Goal: Information Seeking & Learning: Learn about a topic

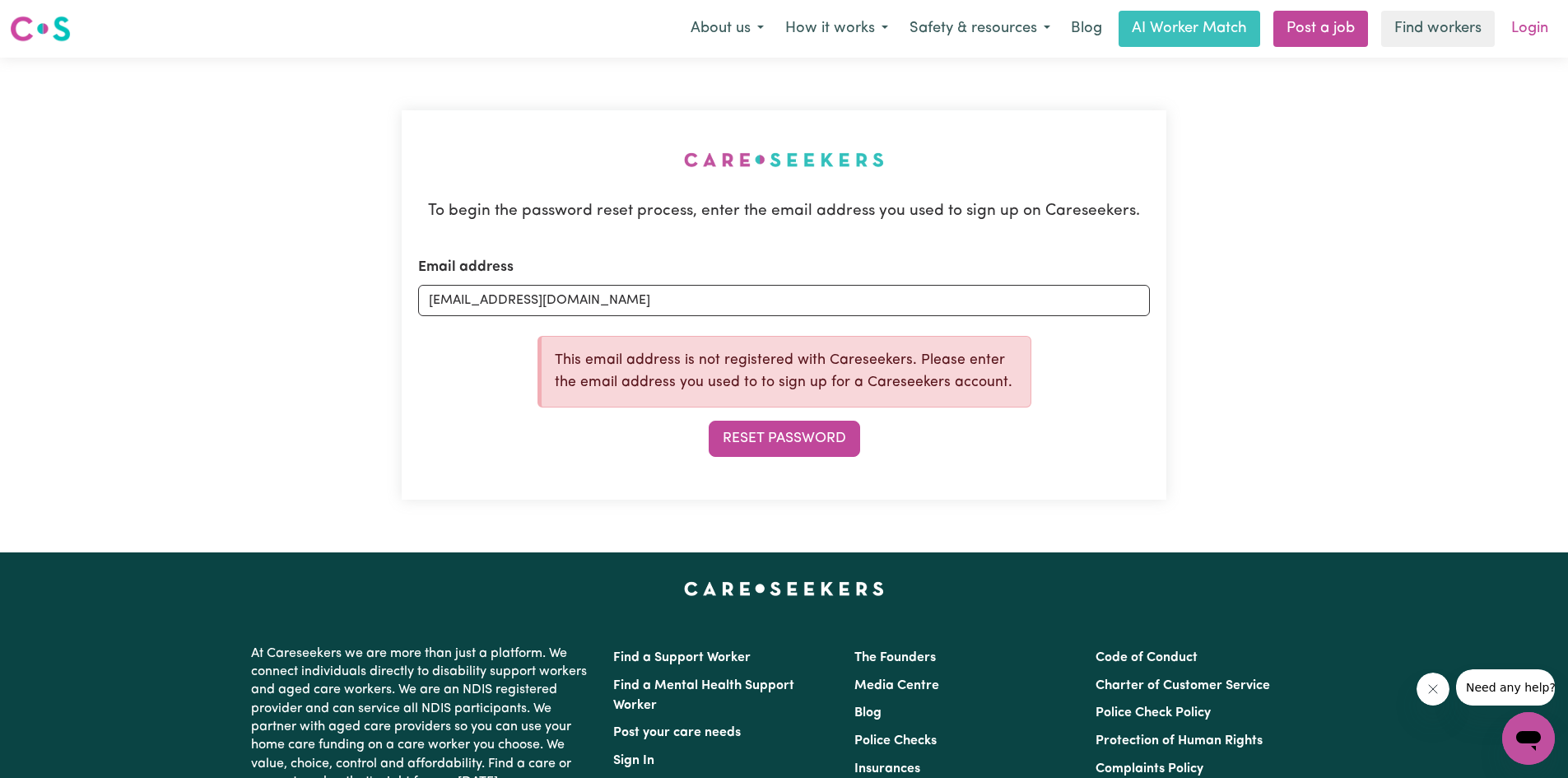
click at [1521, 35] on link "Login" at bounding box center [1529, 28] width 57 height 36
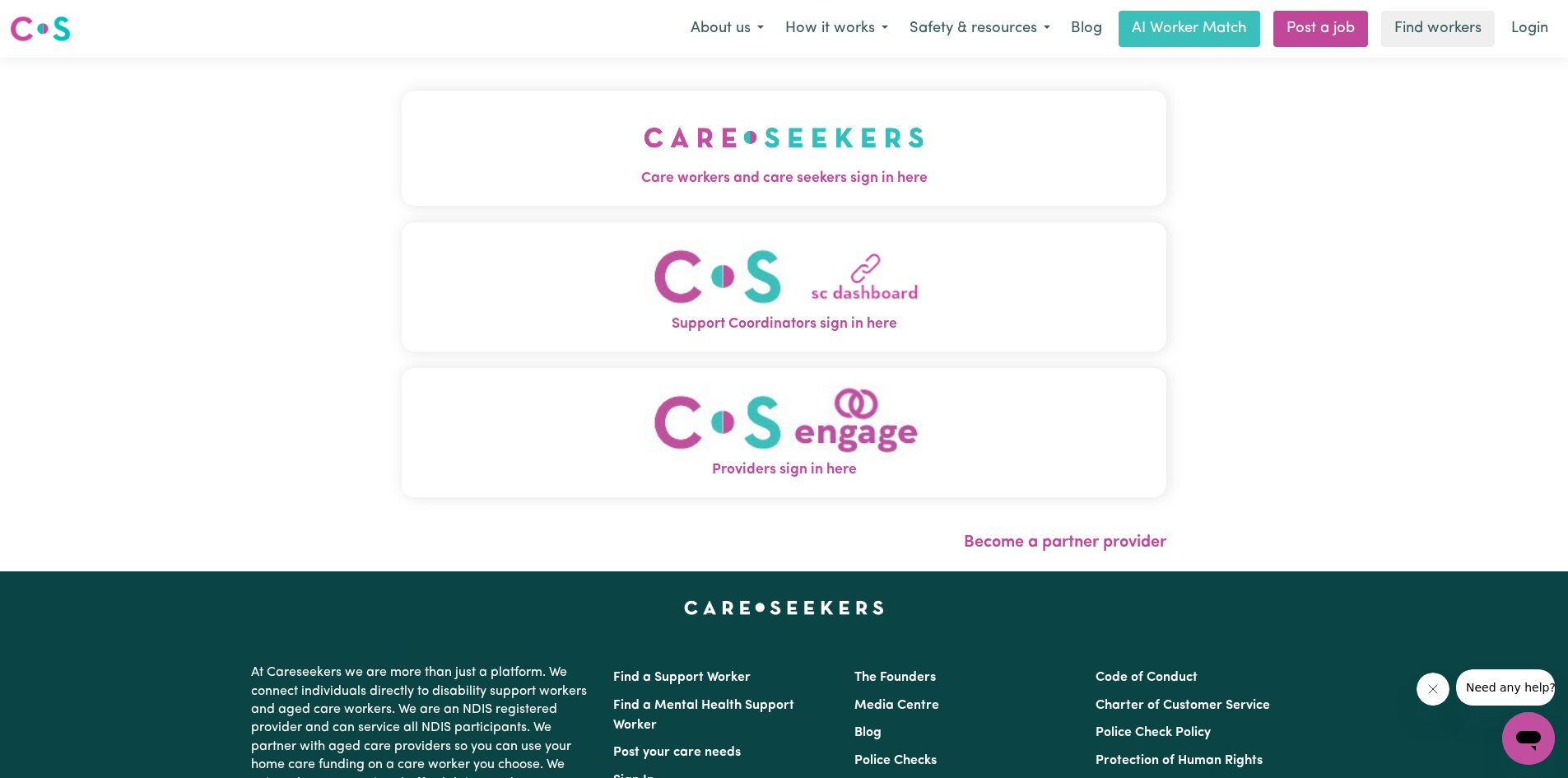
click at [652, 463] on span "Providers sign in here" at bounding box center [784, 470] width 765 height 21
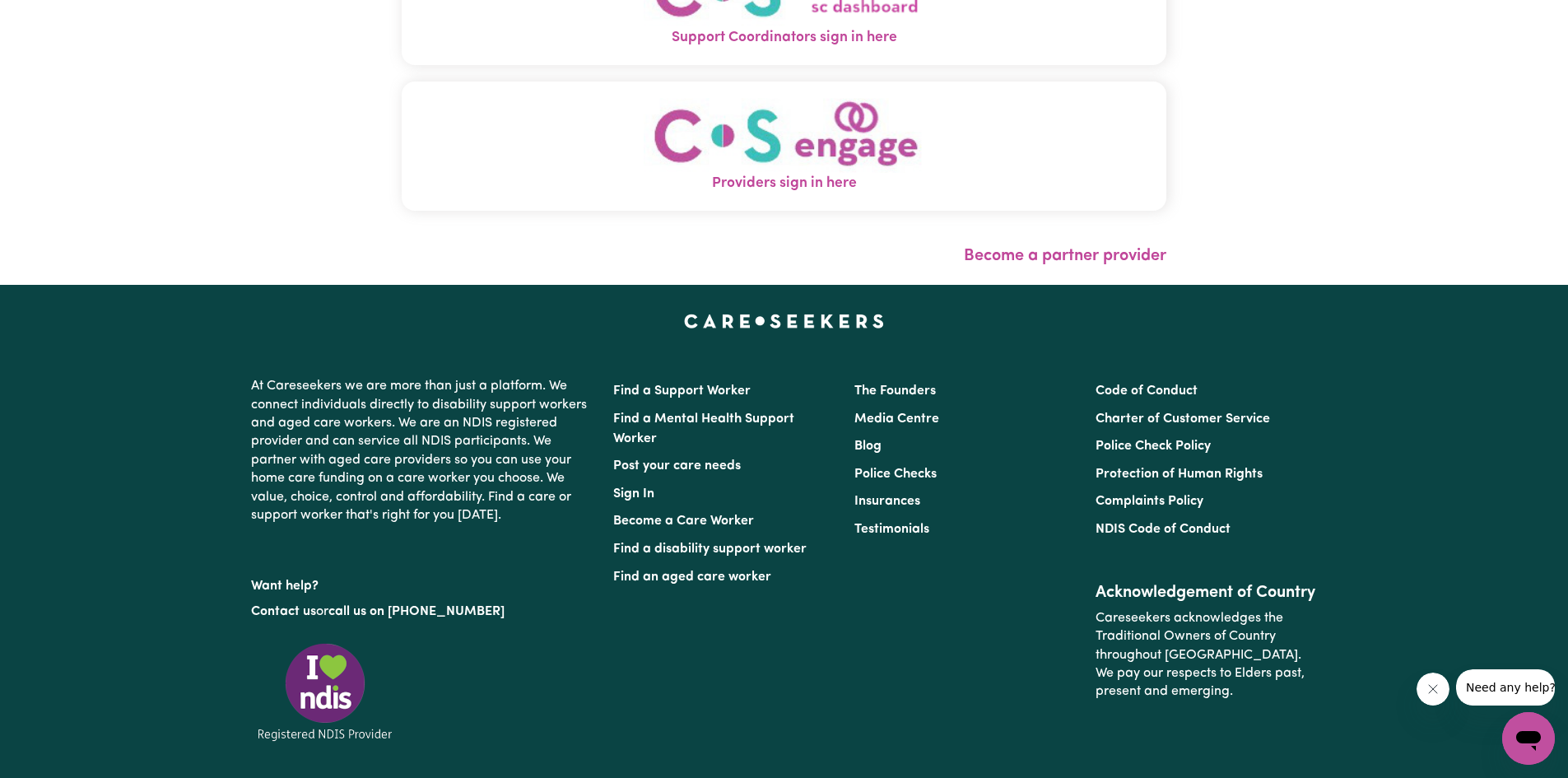
scroll to position [285, 0]
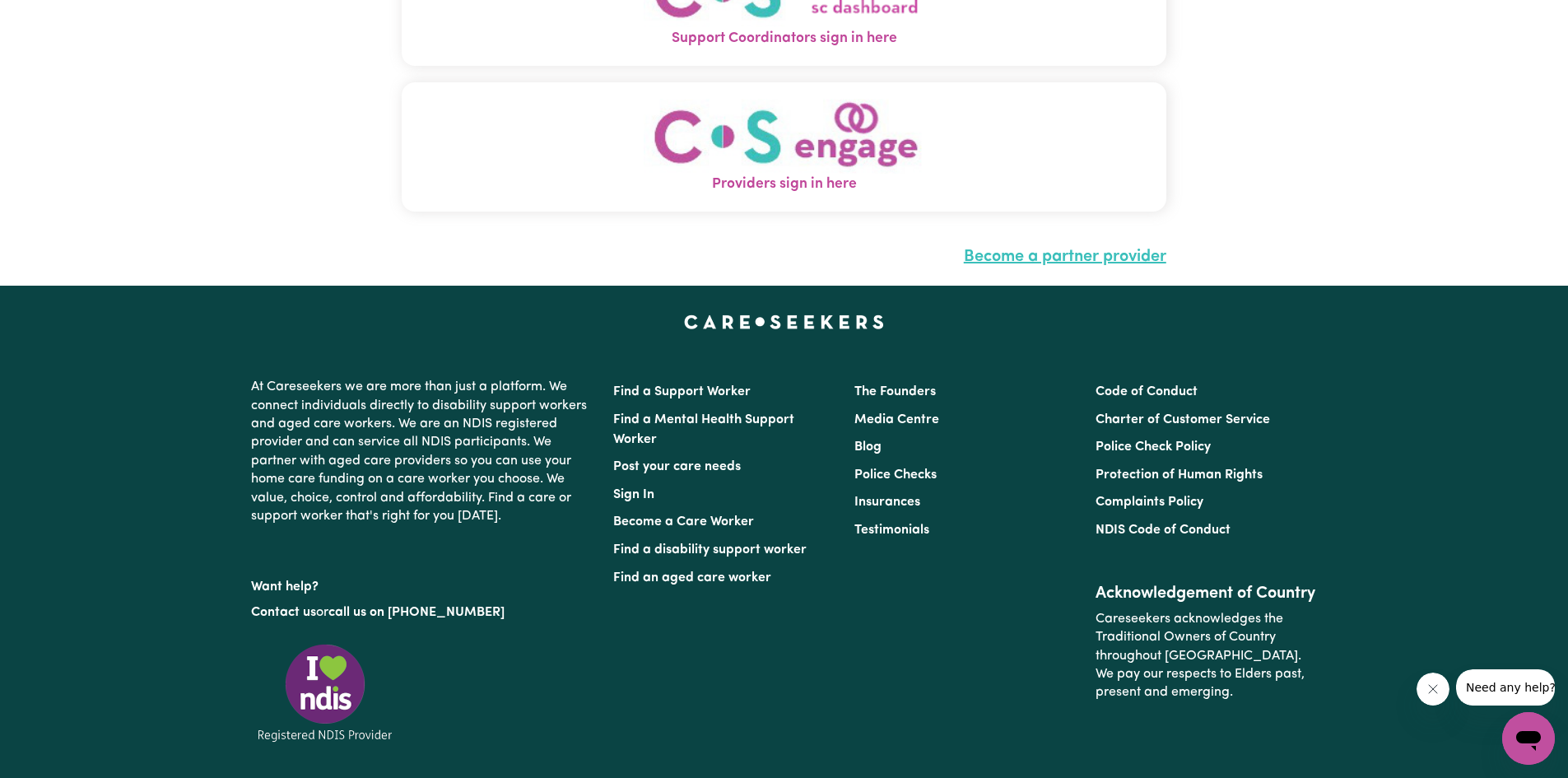
click at [964, 254] on link "Become a partner provider" at bounding box center [1064, 256] width 202 height 16
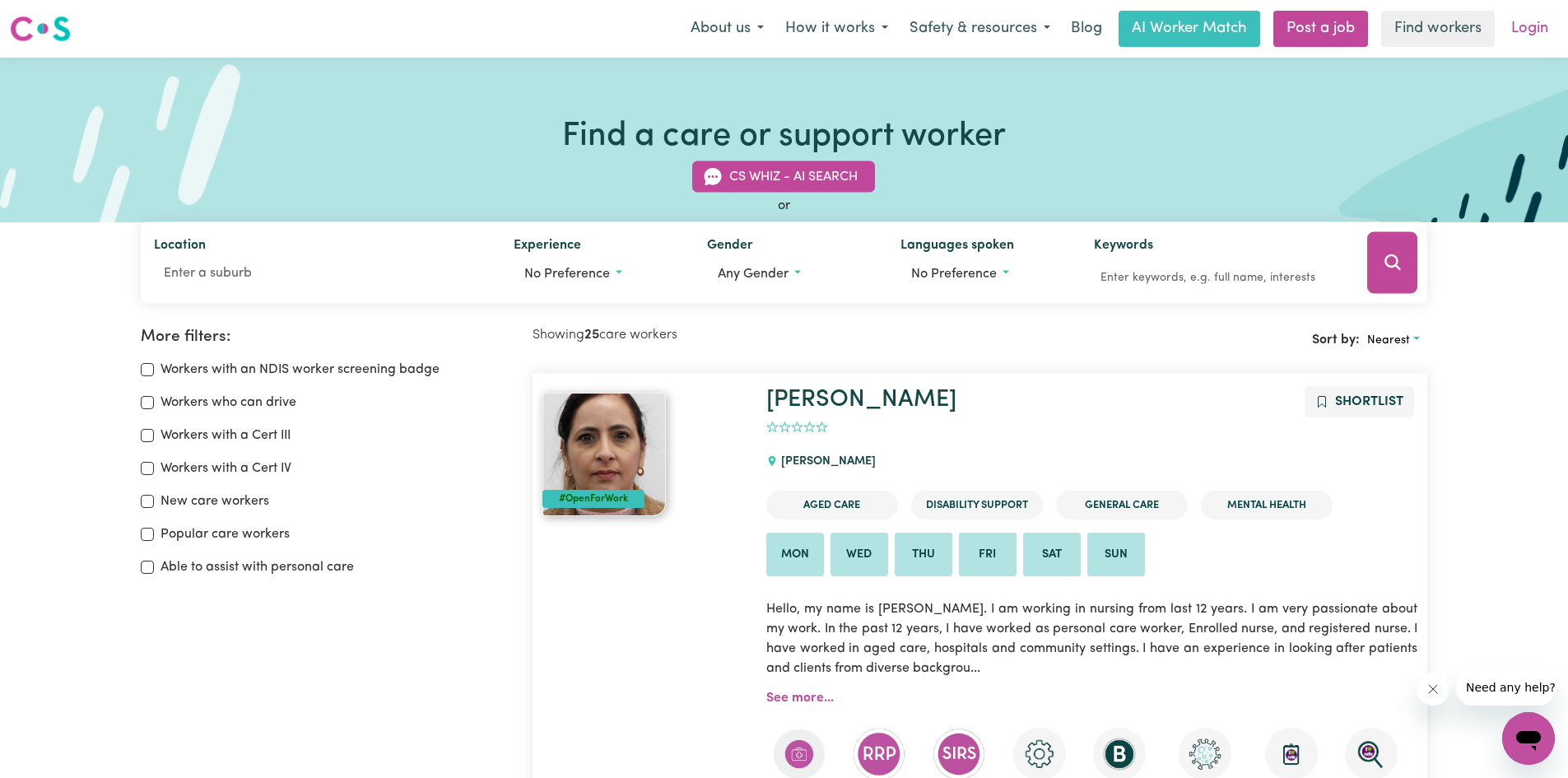
click at [1534, 26] on link "Login" at bounding box center [1529, 28] width 57 height 36
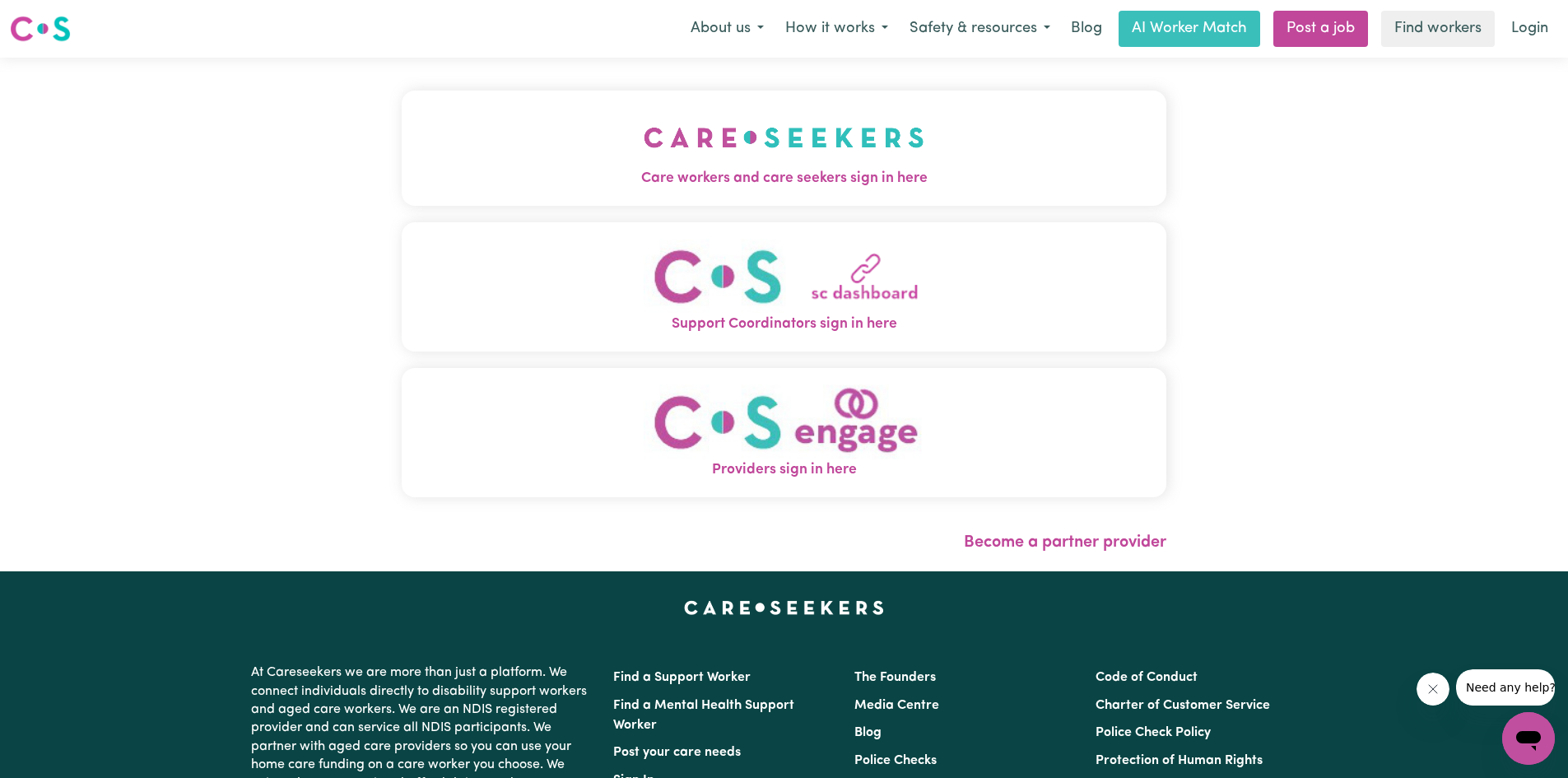
click at [648, 392] on img "Providers sign in here" at bounding box center [784, 421] width 281 height 75
click at [1023, 554] on div "Become a partner provider" at bounding box center [784, 543] width 765 height 25
click at [1019, 542] on link "Become a partner provider" at bounding box center [1064, 542] width 202 height 16
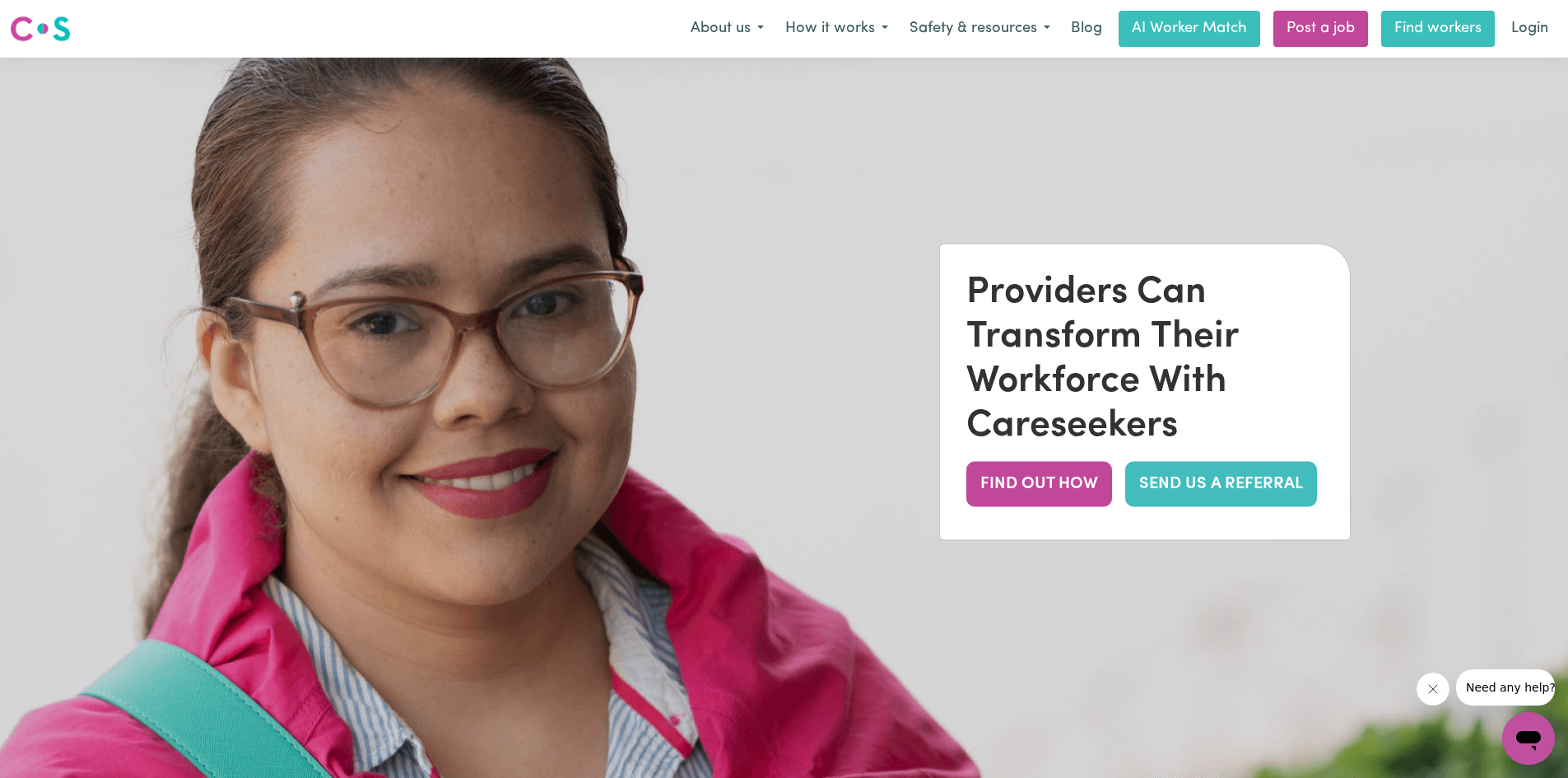
click at [1448, 26] on link "Find workers" at bounding box center [1437, 28] width 113 height 36
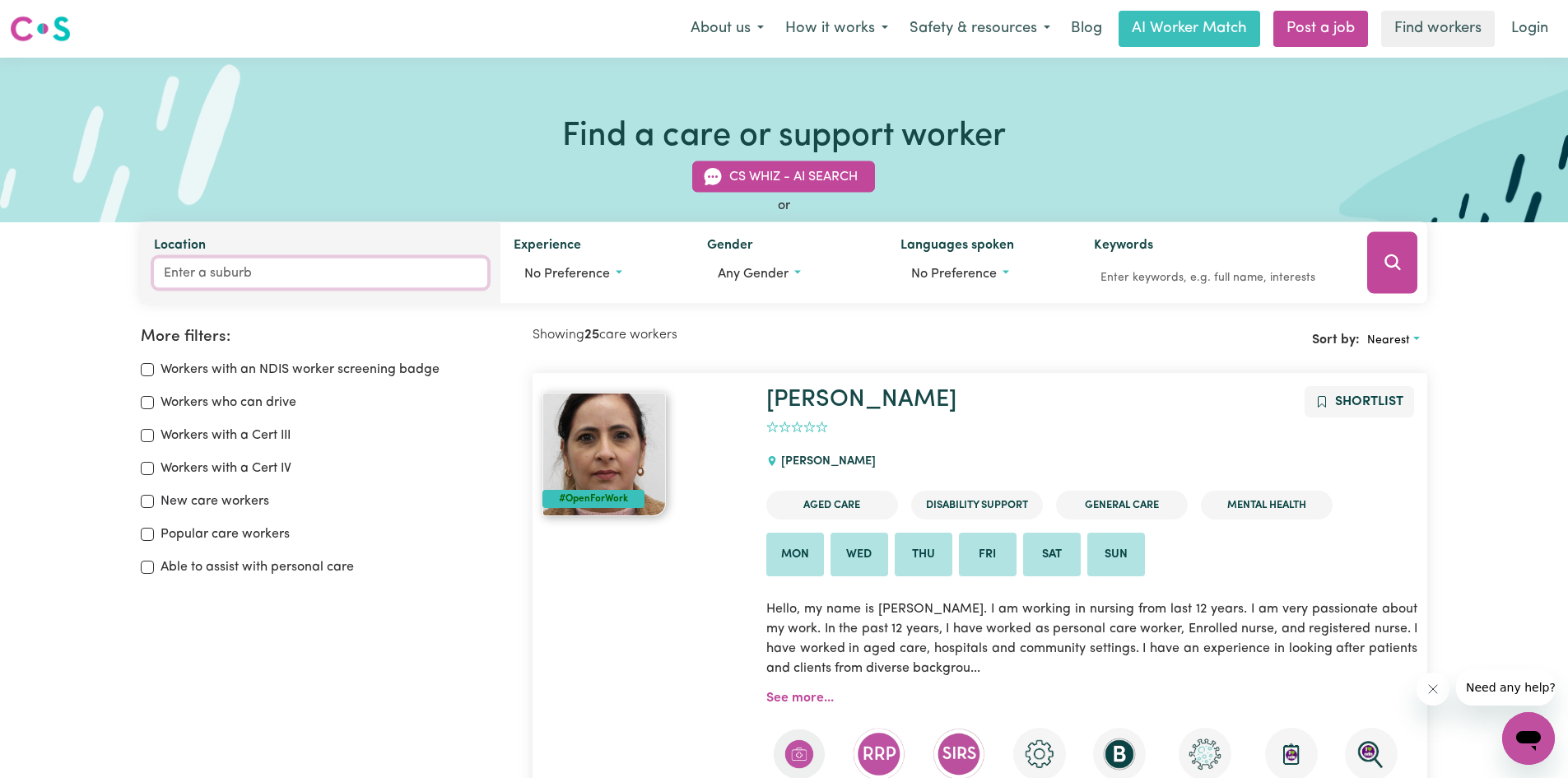
click at [195, 284] on input "Location" at bounding box center [320, 273] width 334 height 30
type input "ryde"
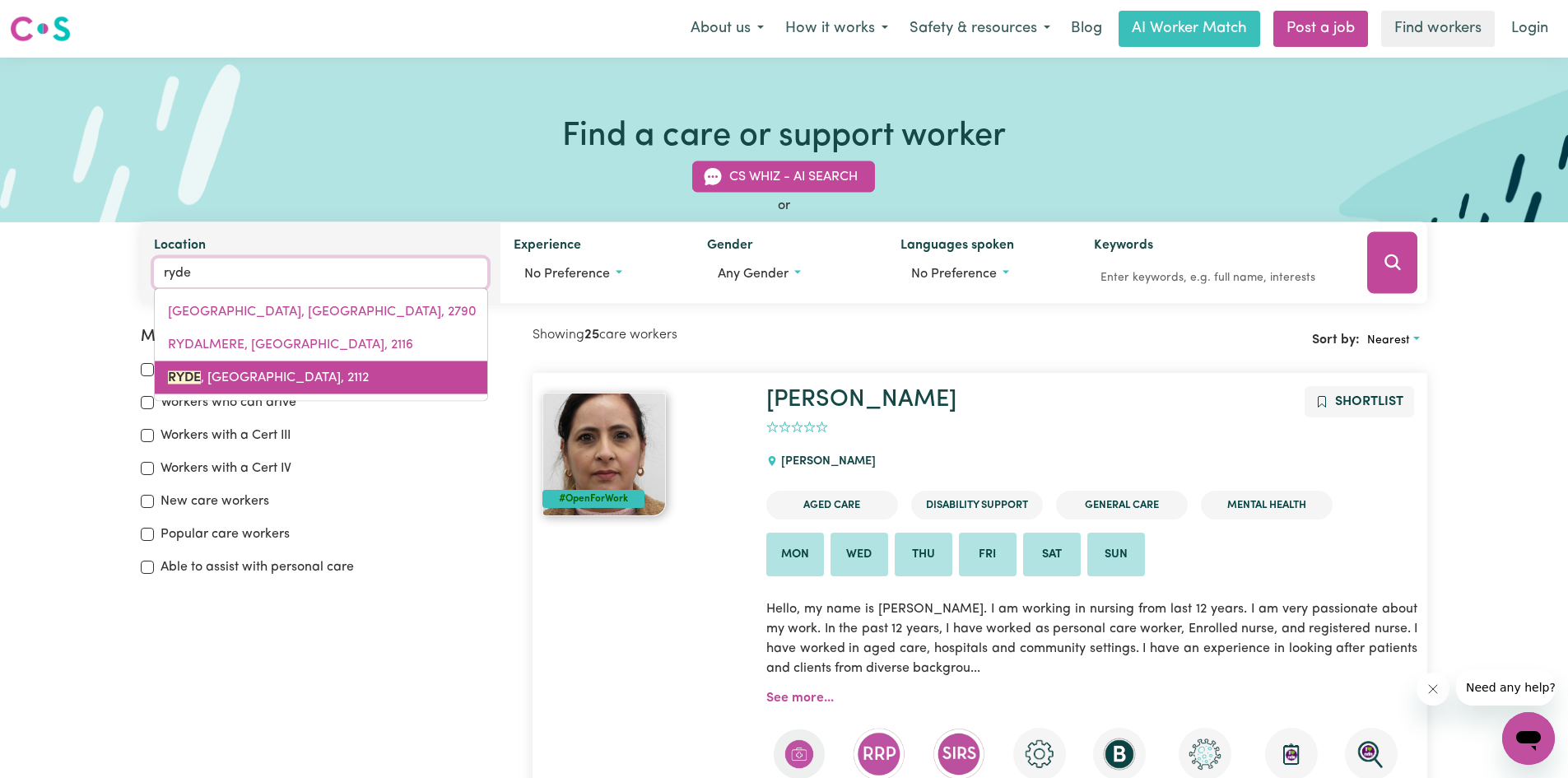
click at [206, 378] on span "RYDE , [GEOGRAPHIC_DATA], 2112" at bounding box center [269, 378] width 201 height 14
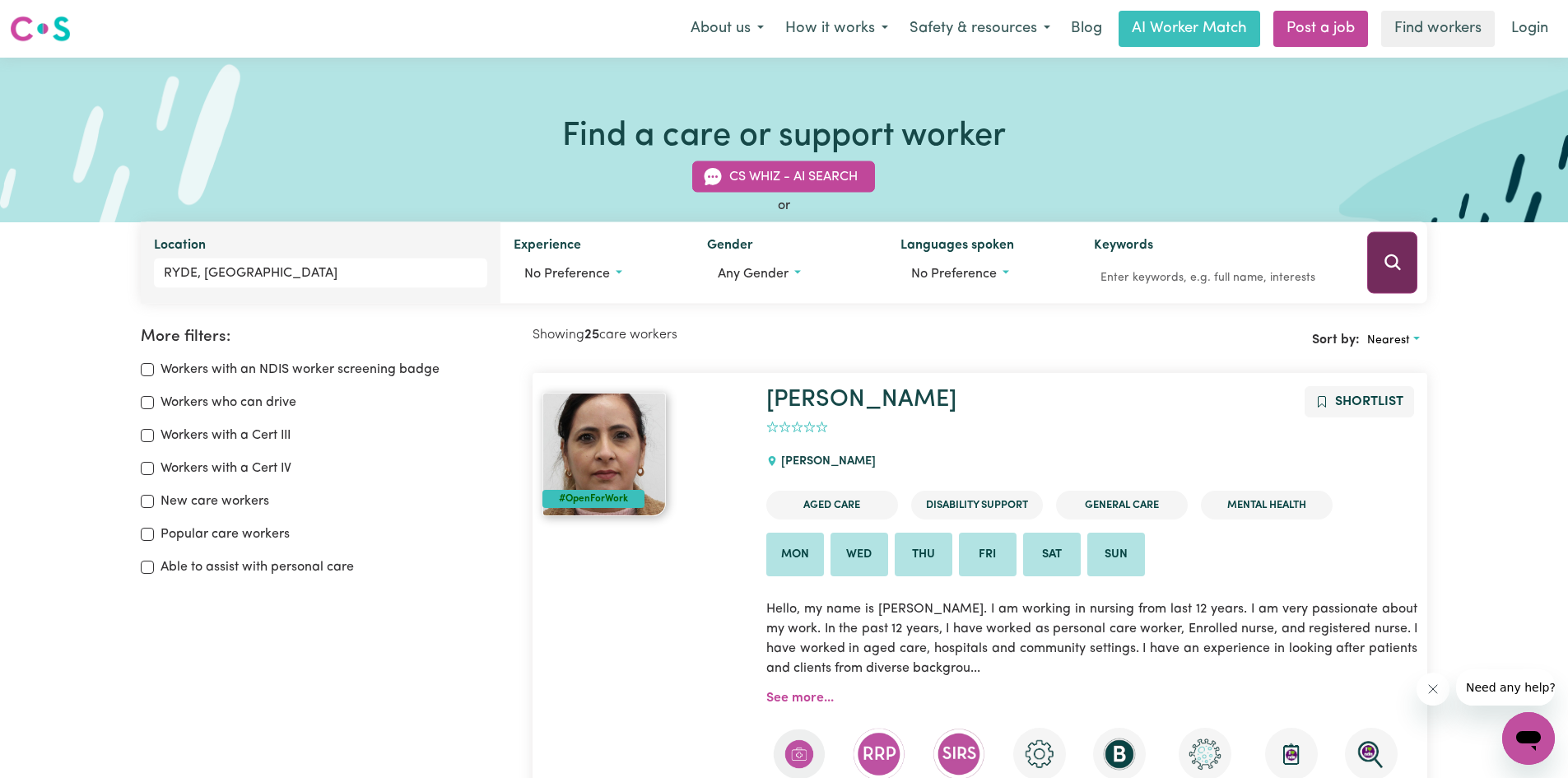
click at [1395, 273] on icon "Search" at bounding box center [1393, 262] width 19 height 19
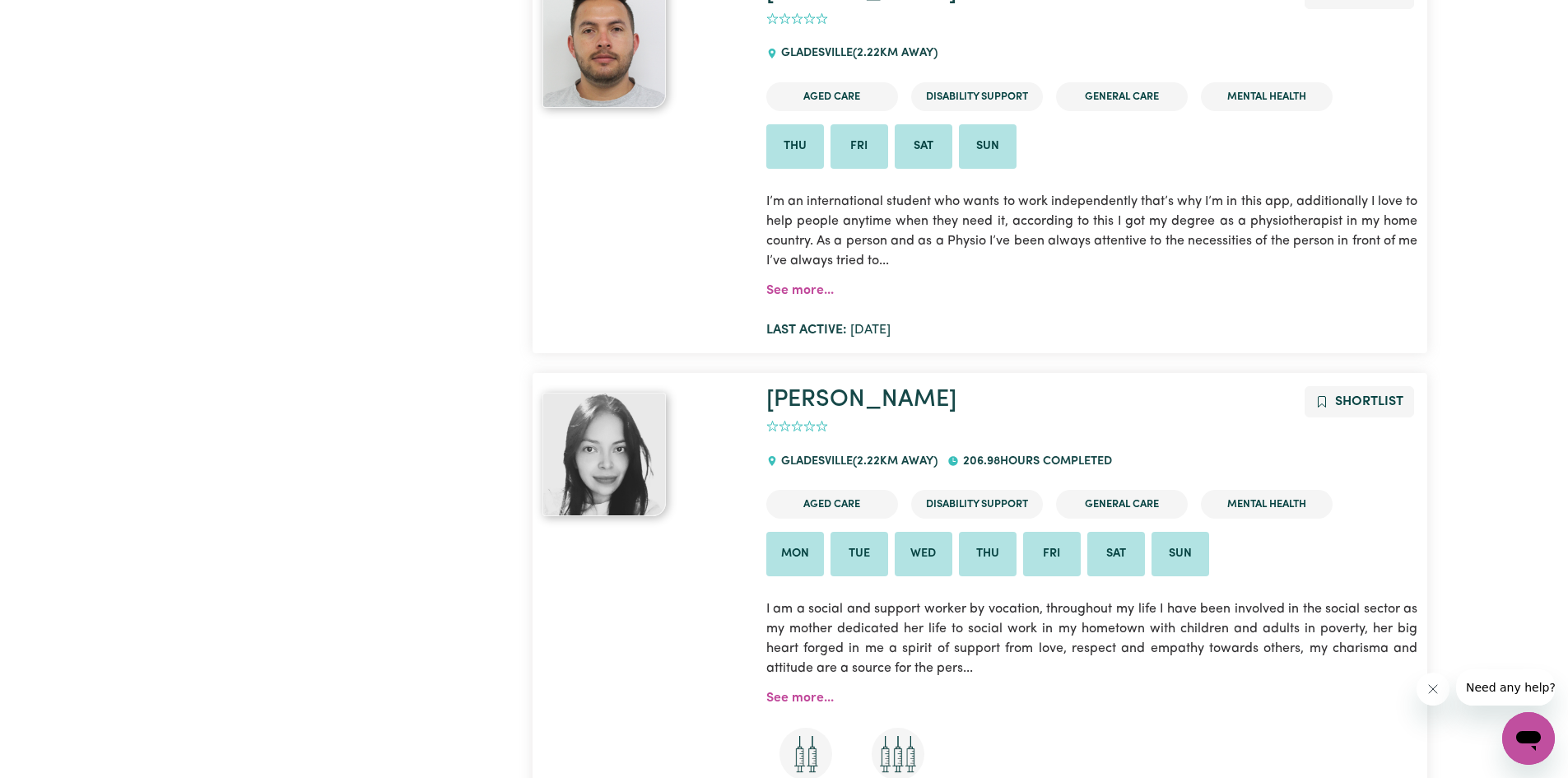
scroll to position [2416, 0]
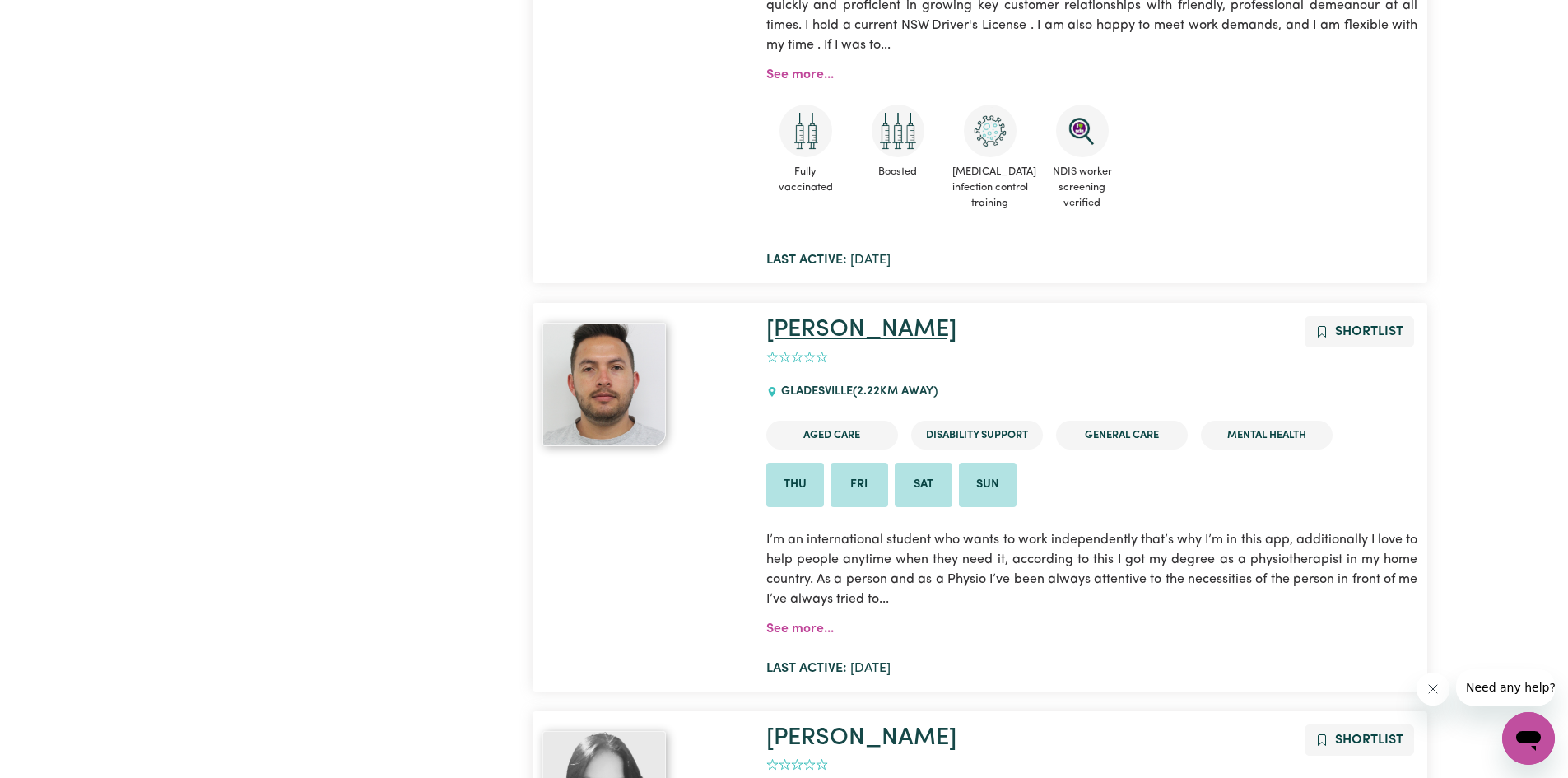
click at [817, 324] on link "[PERSON_NAME]" at bounding box center [861, 329] width 191 height 24
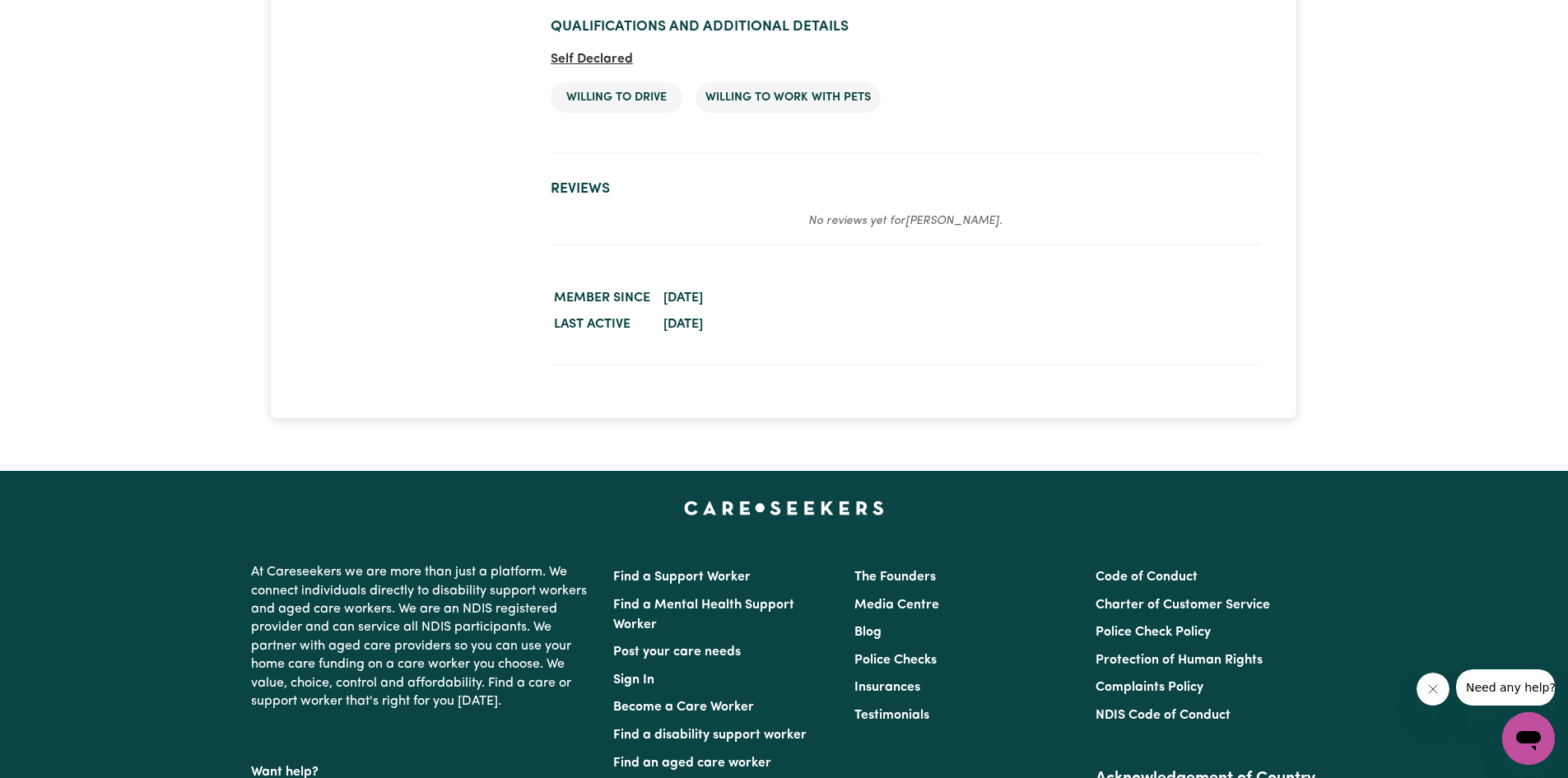
scroll to position [2965, 0]
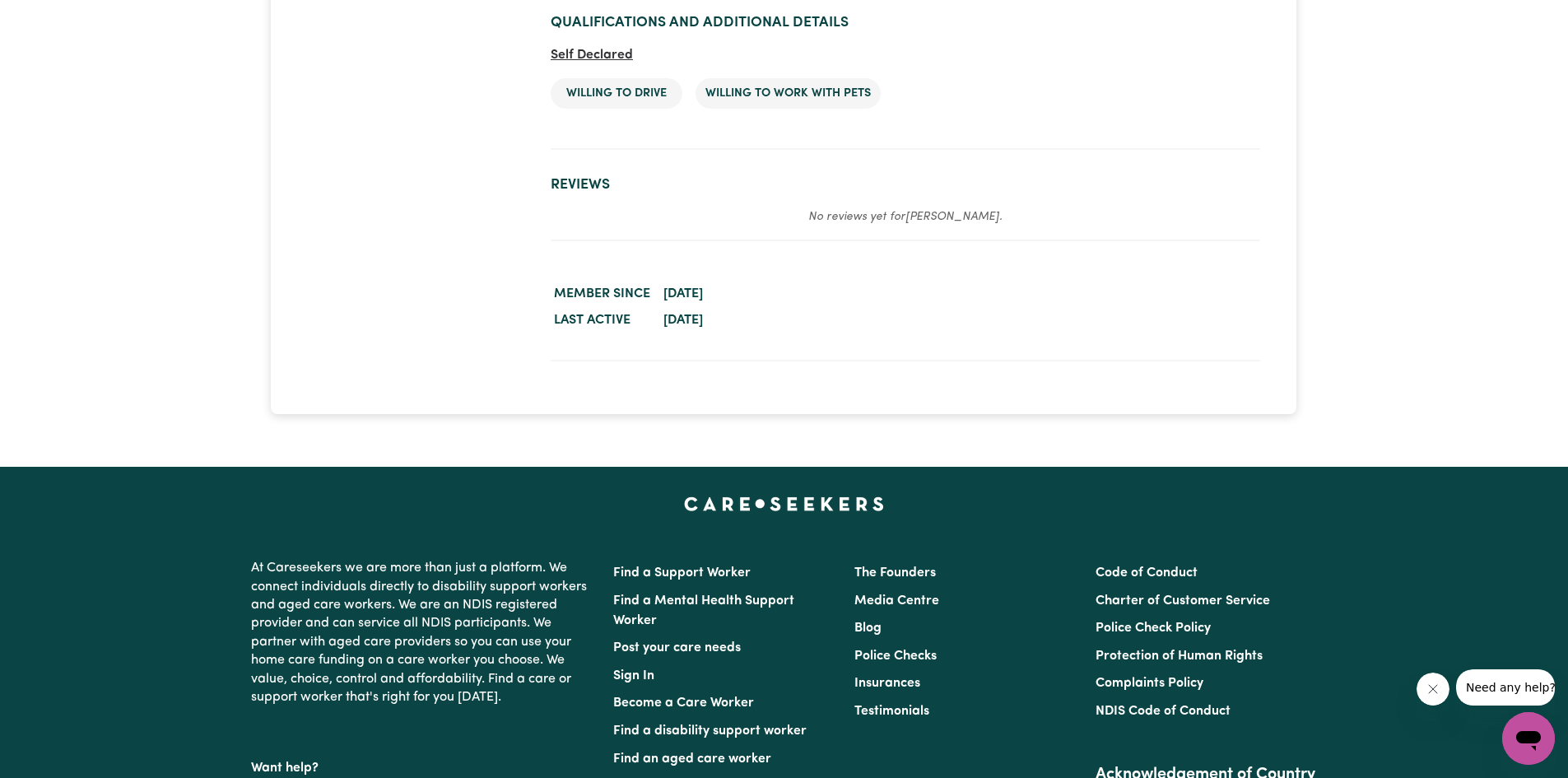
click at [1104, 345] on section "Worker activity details Member since [DATE] Last active [DATE]" at bounding box center [905, 308] width 710 height 107
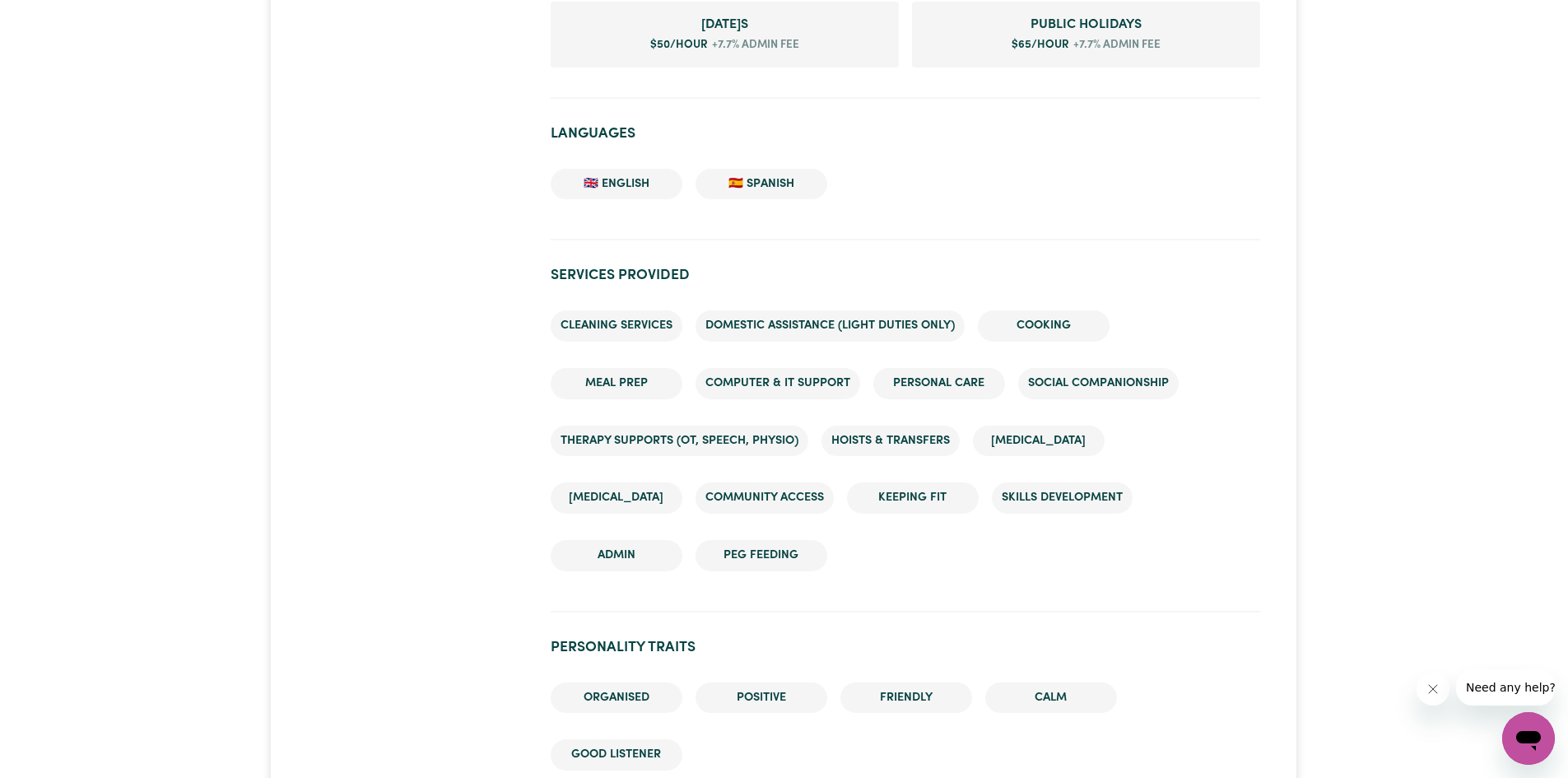
scroll to position [0, 0]
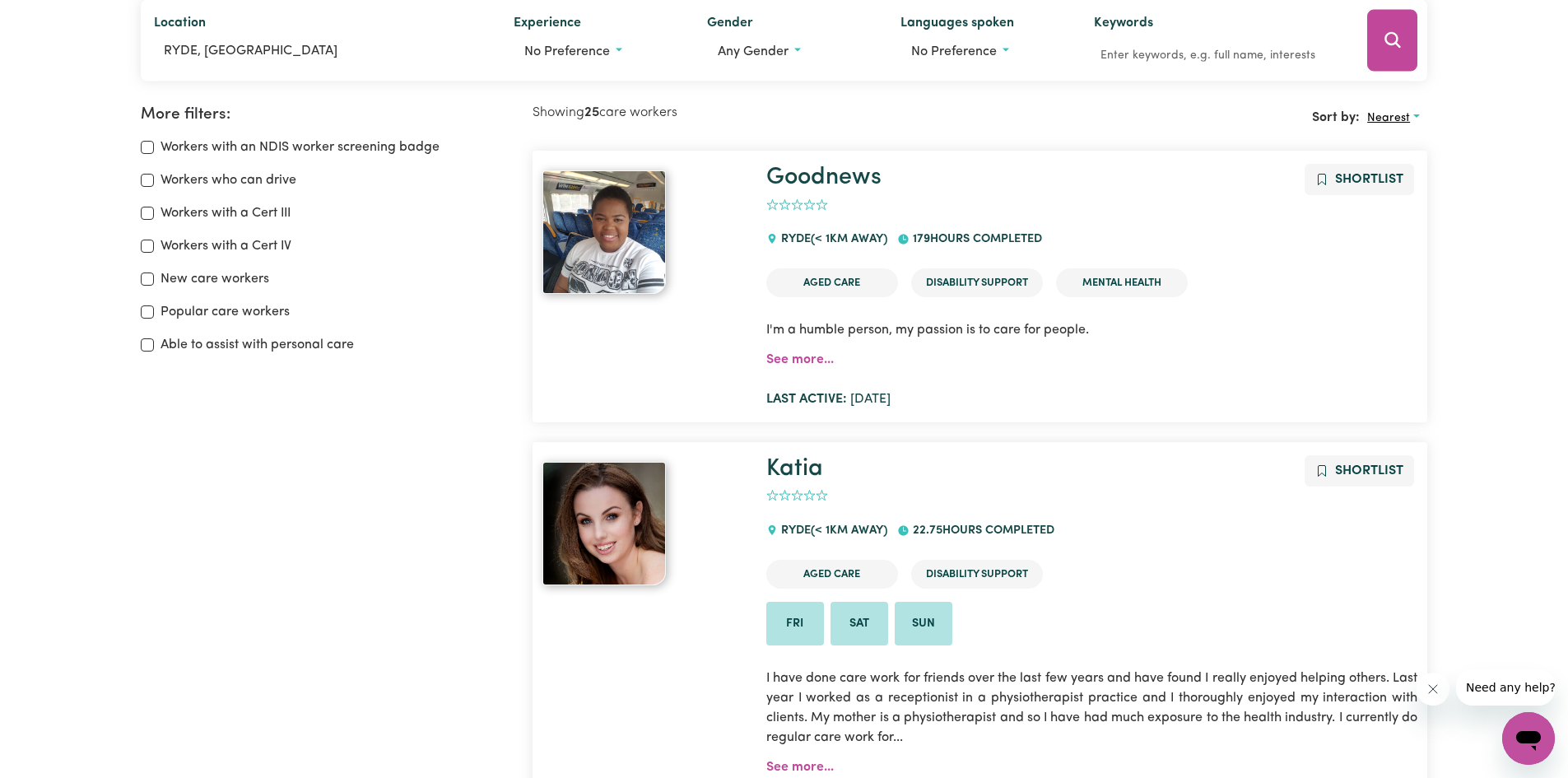
scroll to position [193, 0]
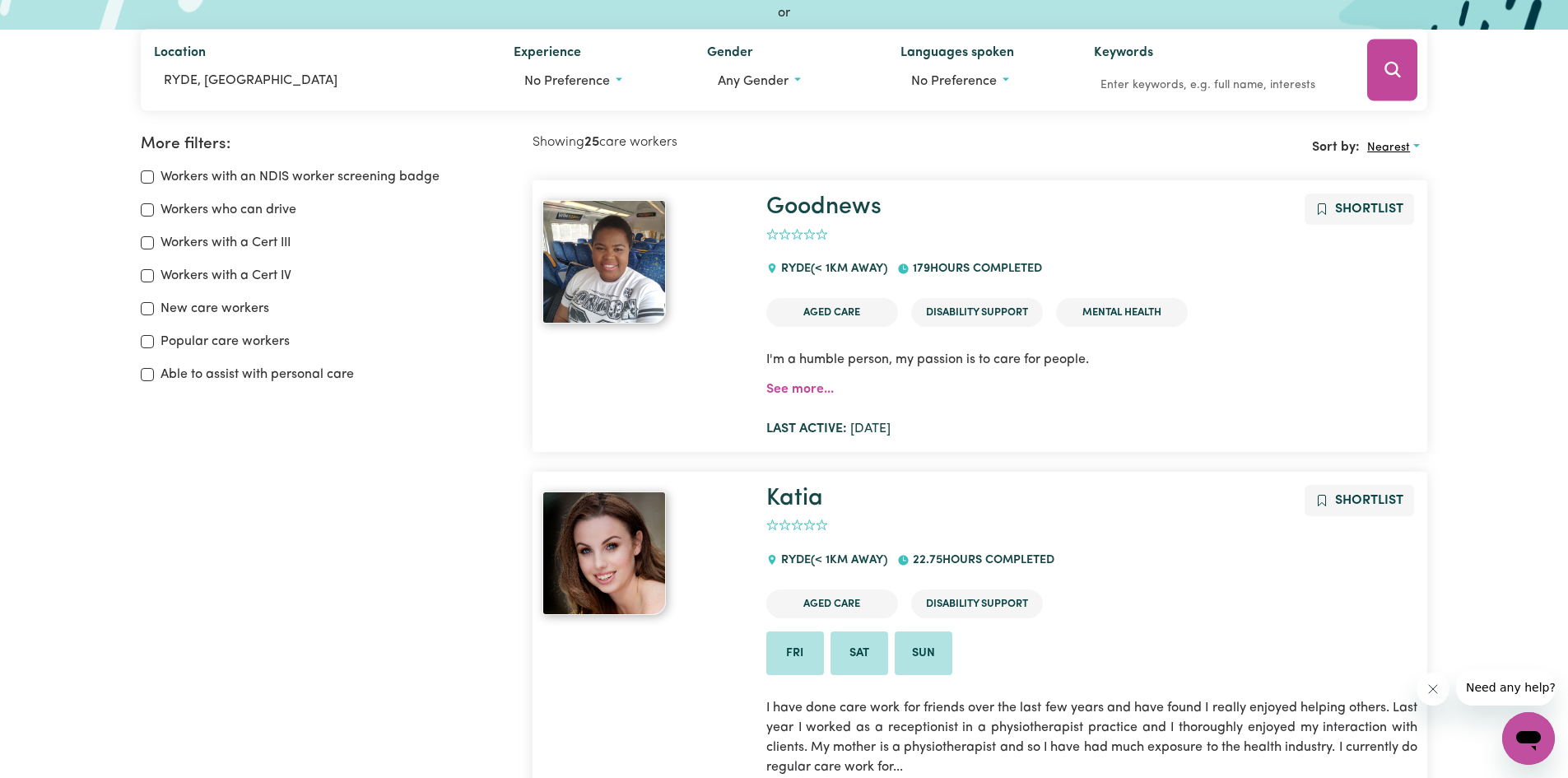
click at [1376, 140] on button "Nearest" at bounding box center [1394, 148] width 68 height 25
click at [1405, 222] on link "Last active" at bounding box center [1426, 219] width 130 height 33
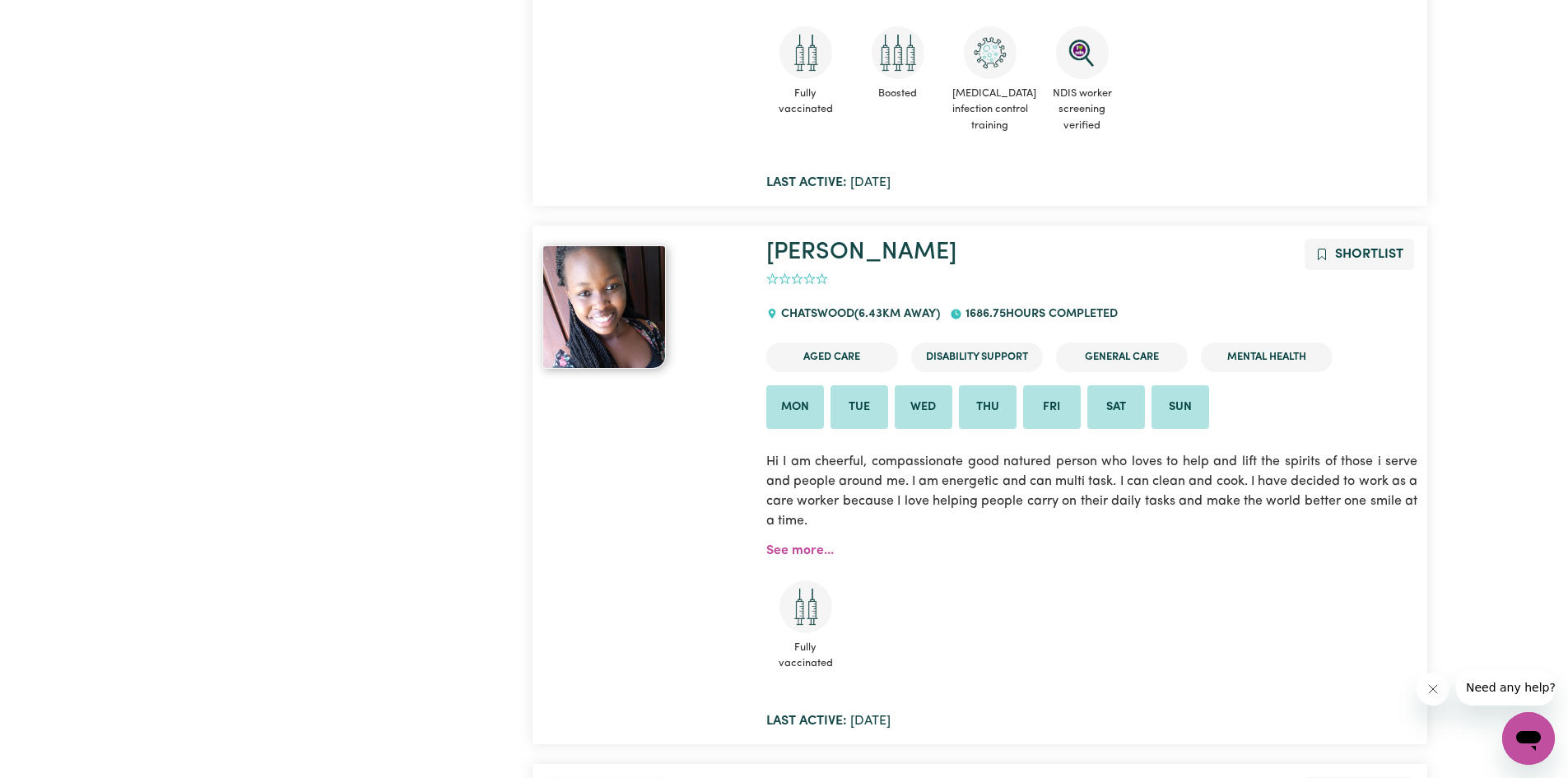
scroll to position [6121, 0]
